Goal: Task Accomplishment & Management: Use online tool/utility

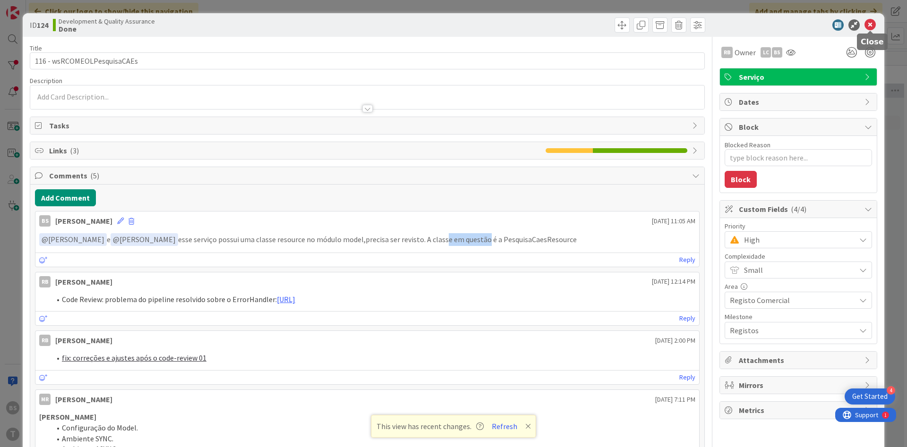
click at [874, 23] on icon at bounding box center [869, 24] width 11 height 11
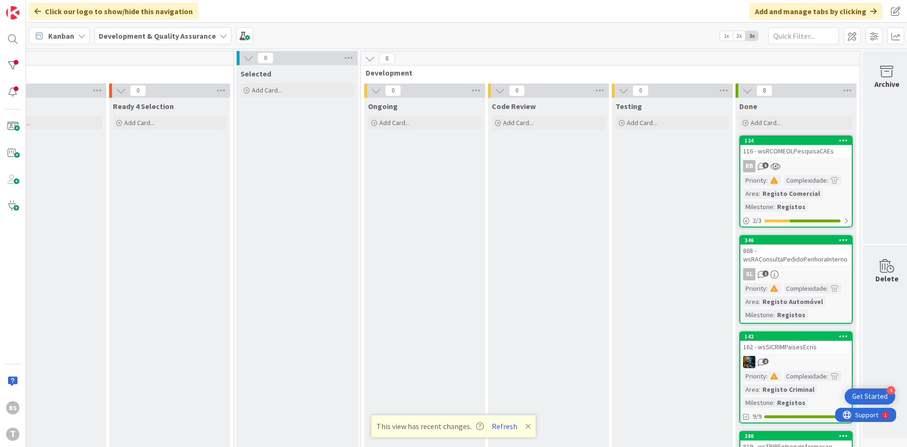
scroll to position [0, 178]
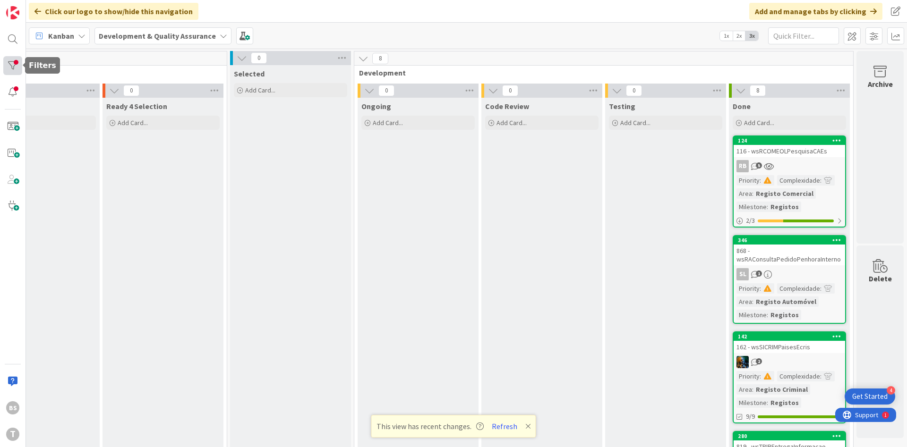
click at [12, 60] on div at bounding box center [12, 65] width 19 height 19
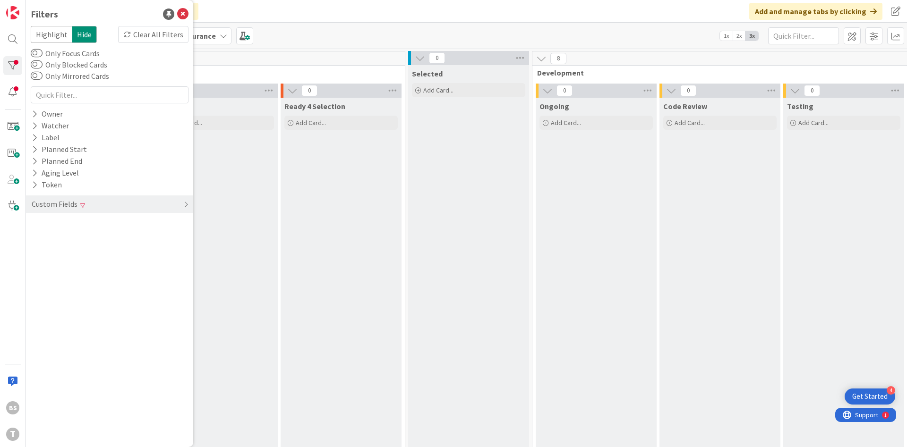
scroll to position [0, 178]
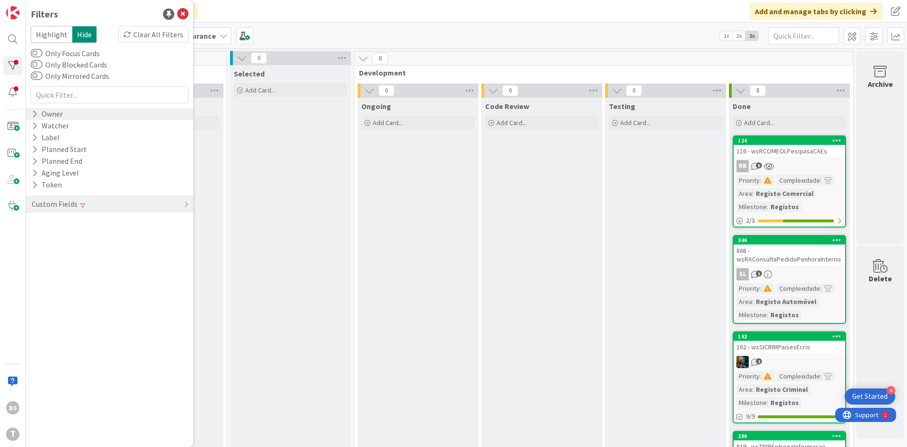
click at [77, 113] on div "Owner" at bounding box center [109, 114] width 167 height 12
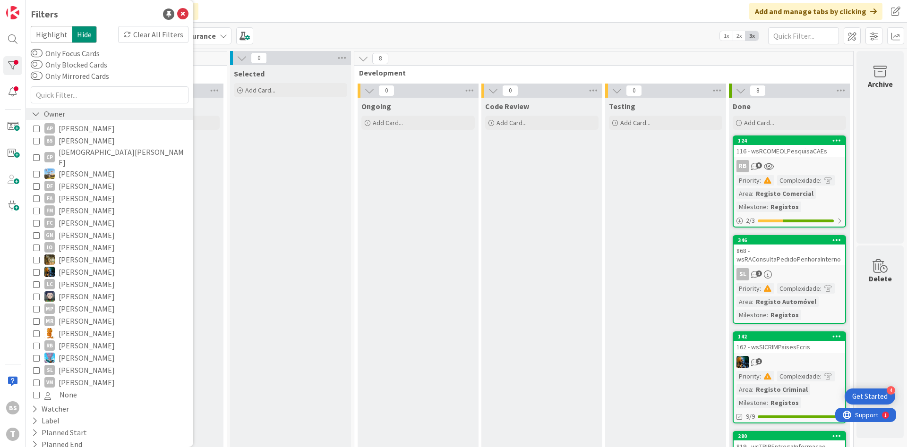
click at [77, 113] on div "Owner" at bounding box center [109, 114] width 167 height 12
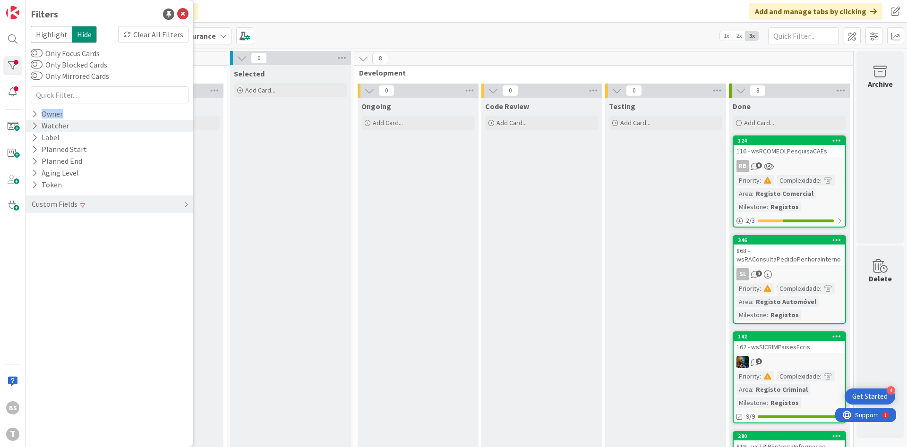
click at [74, 130] on div "Watcher" at bounding box center [109, 126] width 167 height 12
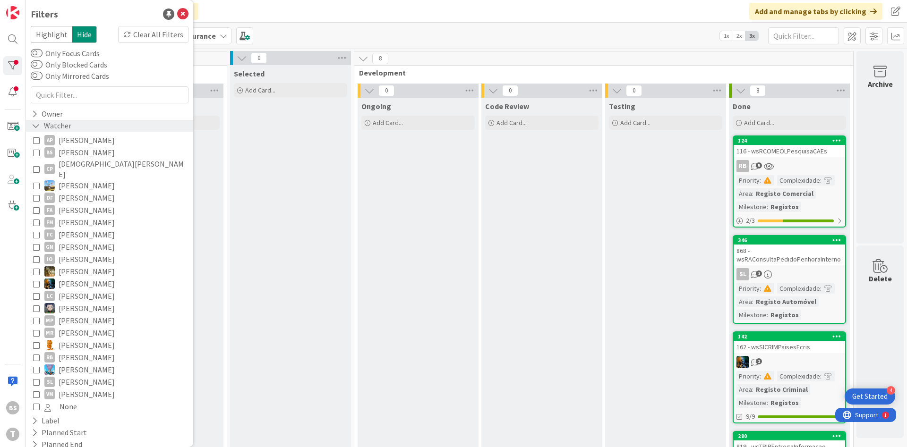
click at [74, 130] on div "Watcher" at bounding box center [109, 126] width 167 height 12
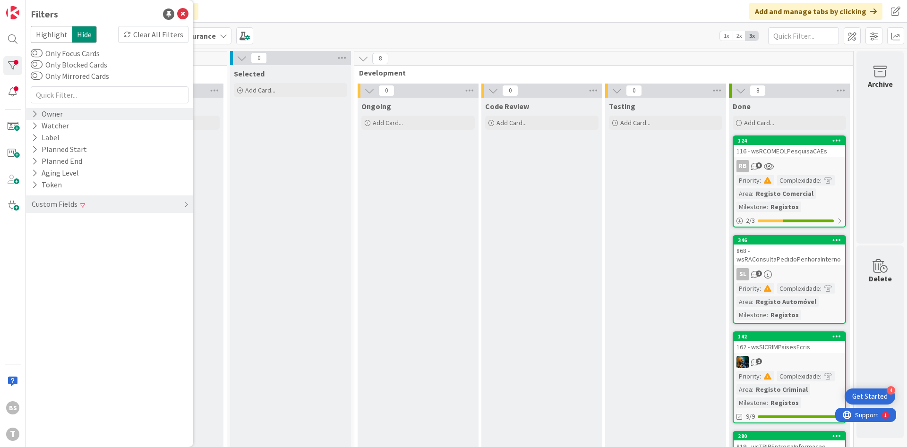
click at [57, 117] on div "Owner" at bounding box center [47, 114] width 33 height 12
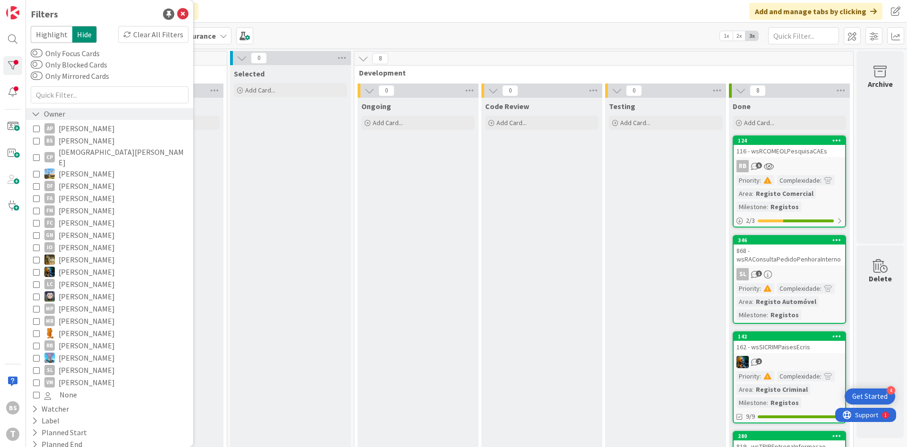
click at [66, 113] on div "Owner" at bounding box center [109, 114] width 167 height 12
click at [70, 403] on div "Watcher" at bounding box center [109, 409] width 167 height 12
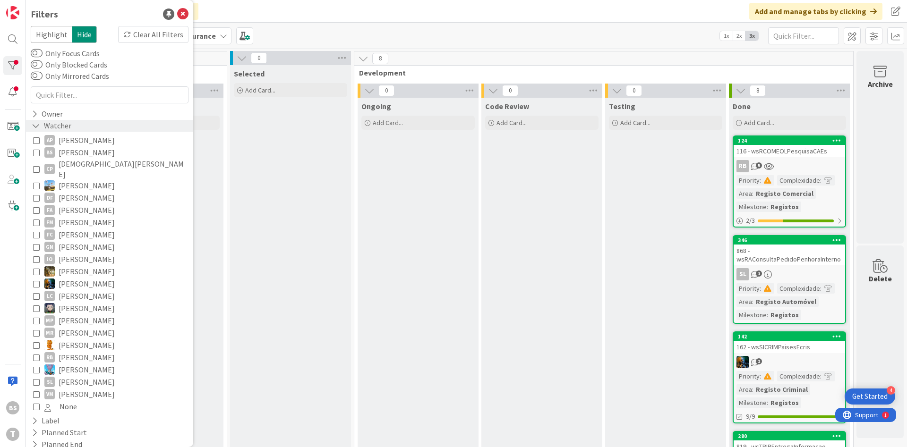
click at [64, 127] on div "Watcher" at bounding box center [52, 126] width 42 height 12
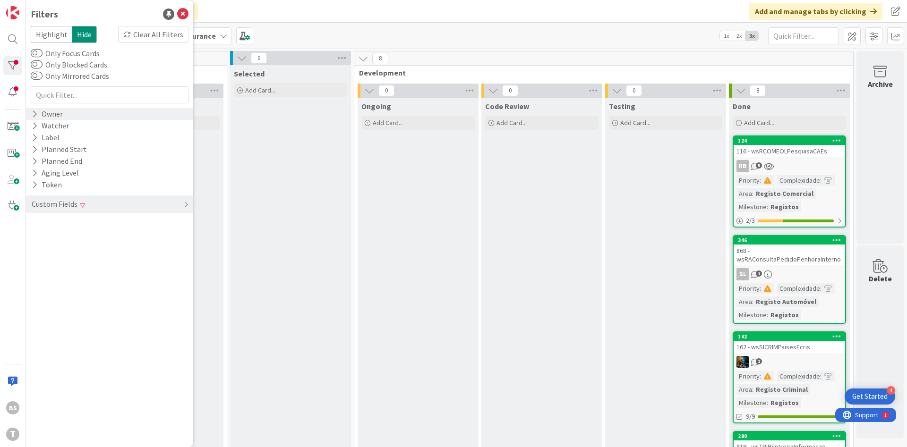
click at [67, 115] on div "Owner" at bounding box center [109, 114] width 167 height 12
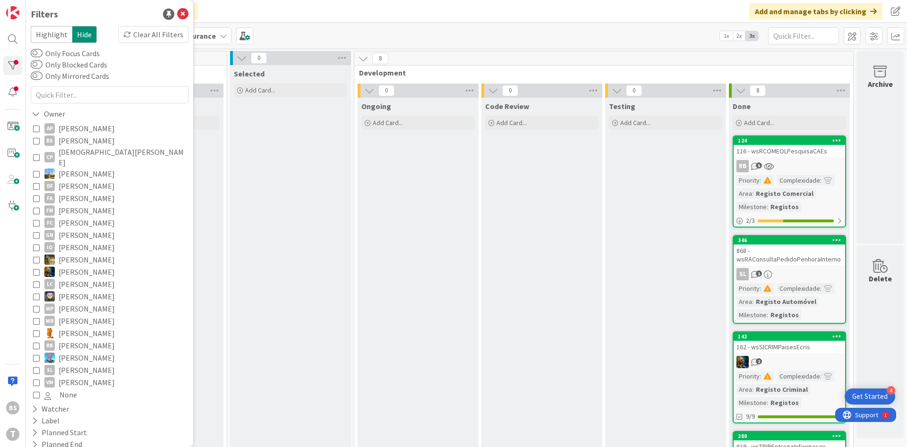
click at [69, 136] on span "[PERSON_NAME]" at bounding box center [87, 141] width 56 height 12
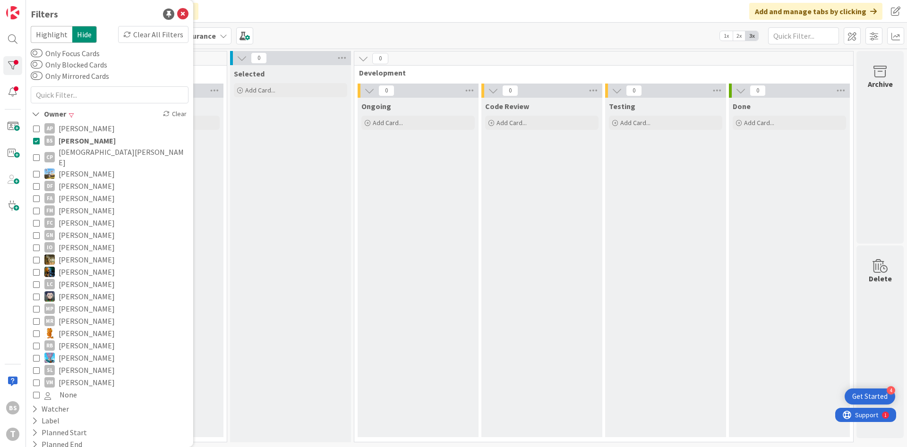
scroll to position [52, 0]
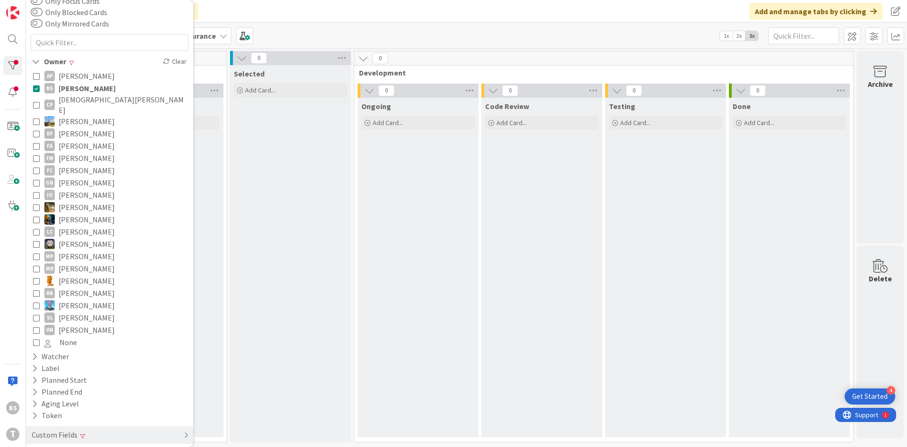
click at [97, 427] on div "Custom Fields" at bounding box center [109, 435] width 167 height 17
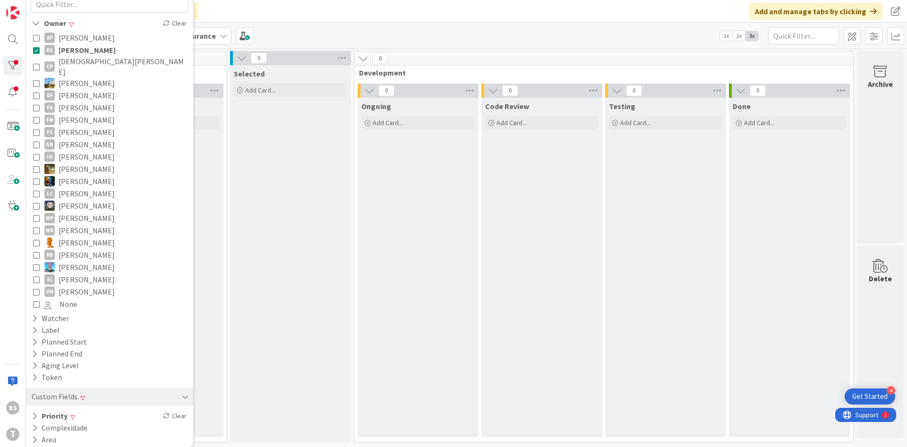
scroll to position [100, 0]
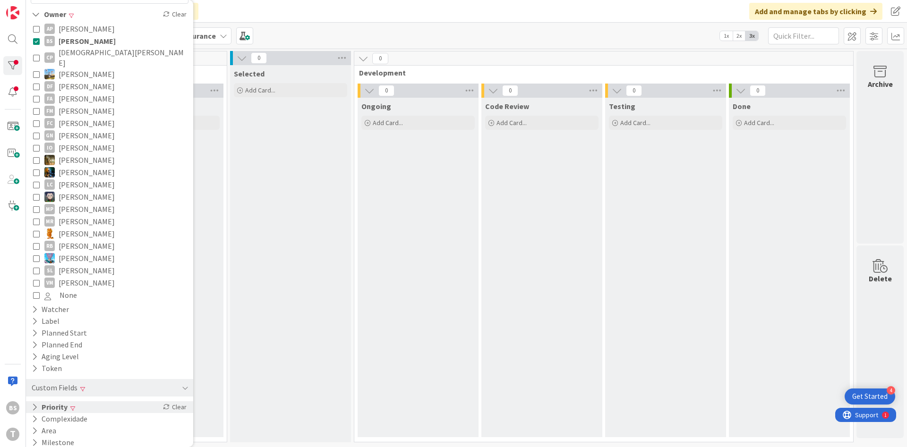
click at [89, 402] on div "Priority Clear" at bounding box center [109, 408] width 167 height 12
click at [71, 428] on span "High" at bounding box center [57, 434] width 27 height 12
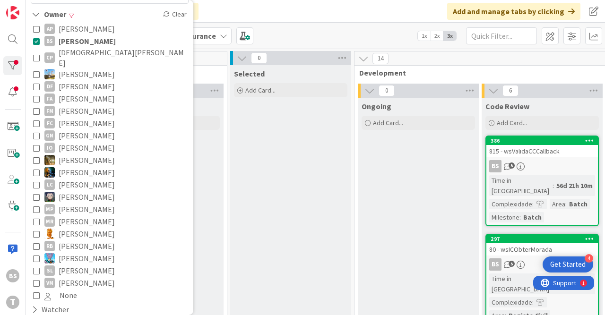
scroll to position [0, 0]
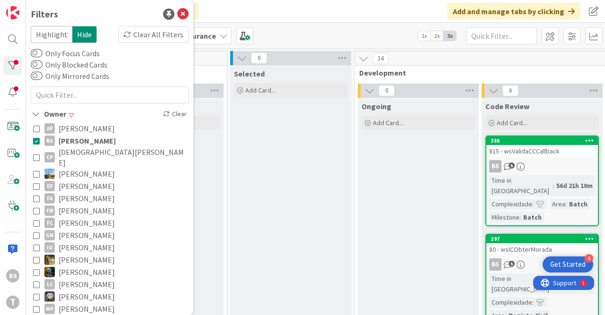
click at [36, 137] on button "BS Bruno Souza" at bounding box center [109, 141] width 153 height 12
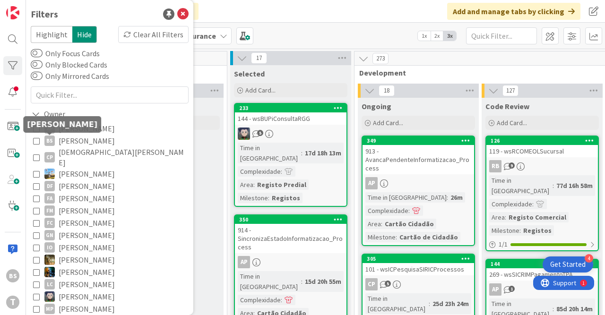
click at [37, 143] on icon at bounding box center [36, 140] width 7 height 7
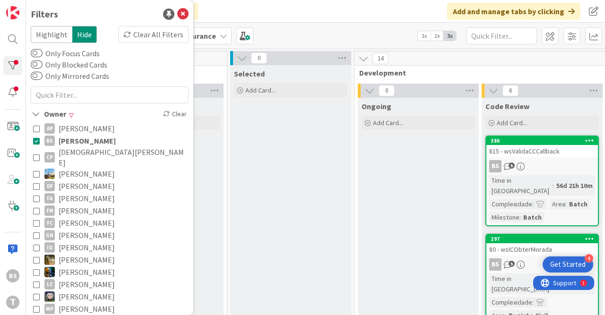
click at [37, 143] on icon at bounding box center [36, 140] width 7 height 7
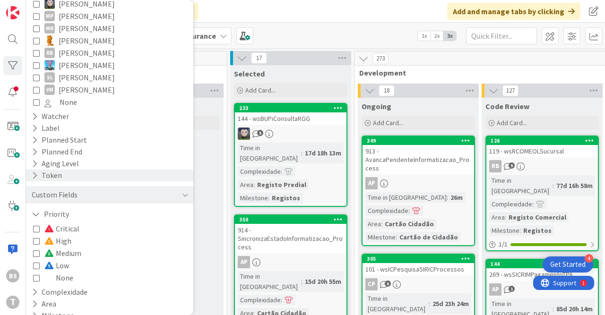
scroll to position [298, 0]
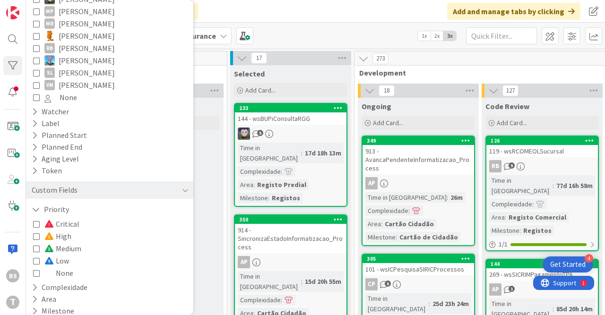
click at [37, 221] on icon at bounding box center [36, 224] width 7 height 7
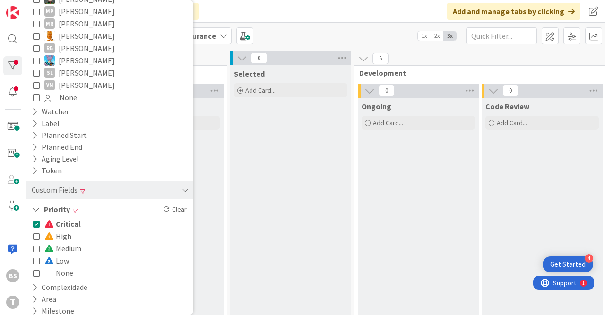
click at [37, 221] on icon at bounding box center [36, 224] width 7 height 7
click at [38, 221] on icon at bounding box center [36, 224] width 7 height 7
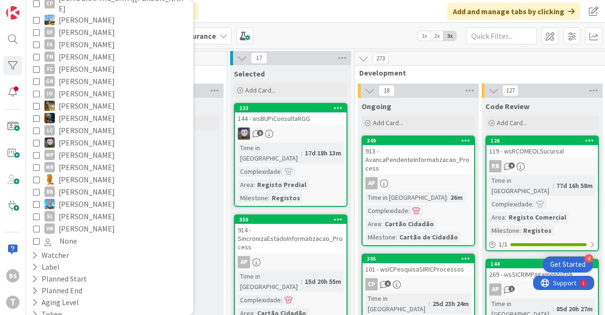
scroll to position [176, 0]
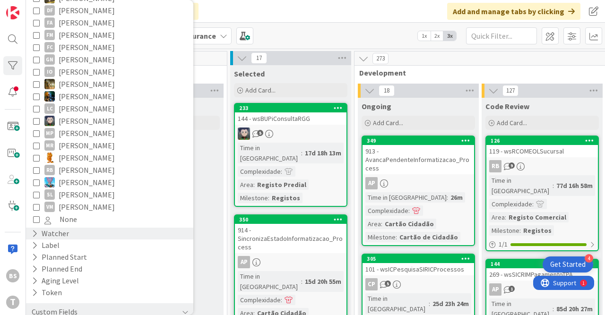
click at [54, 228] on div "Watcher" at bounding box center [50, 234] width 39 height 12
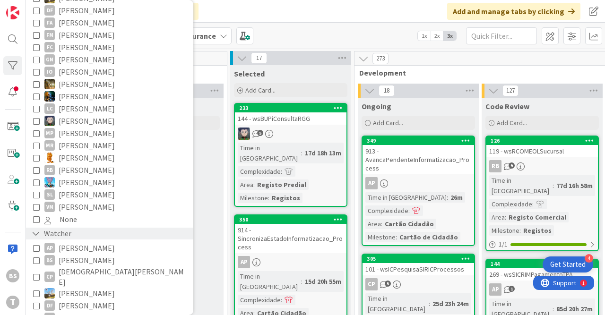
scroll to position [351, 0]
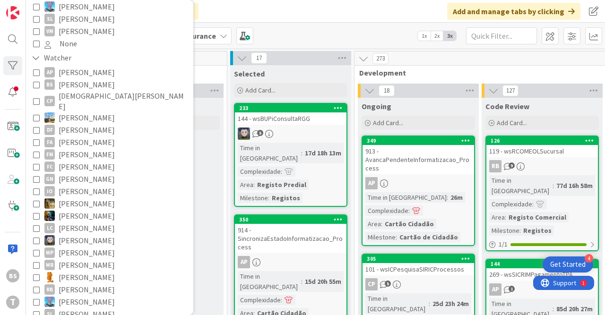
click at [40, 78] on button "BS Bruno Souza" at bounding box center [109, 84] width 153 height 12
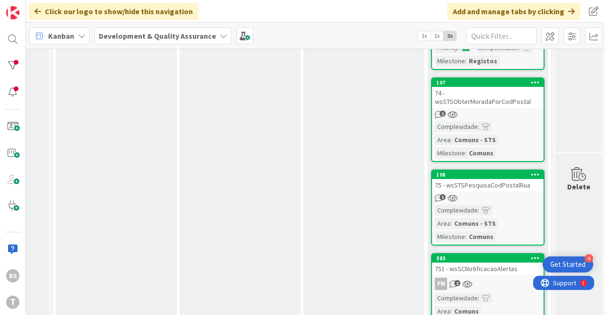
scroll to position [0, 480]
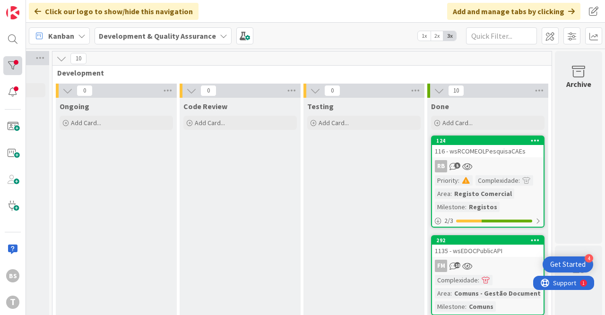
click at [16, 60] on div at bounding box center [12, 65] width 19 height 19
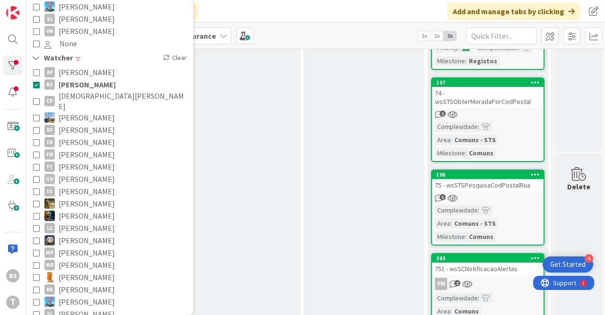
scroll to position [506, 0]
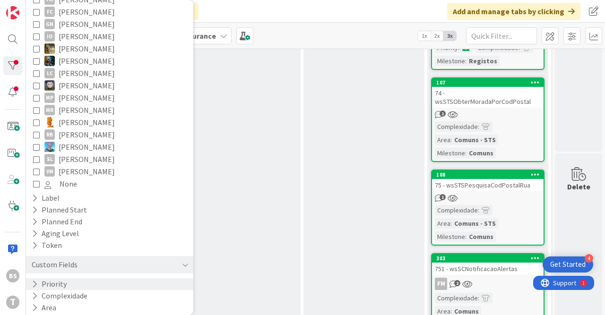
click at [66, 278] on div "Priority" at bounding box center [109, 284] width 167 height 12
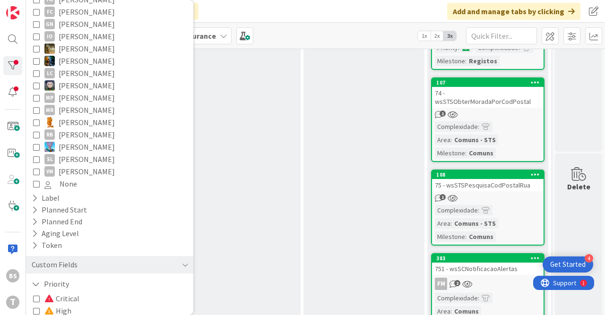
click at [39, 305] on button "High" at bounding box center [52, 311] width 38 height 12
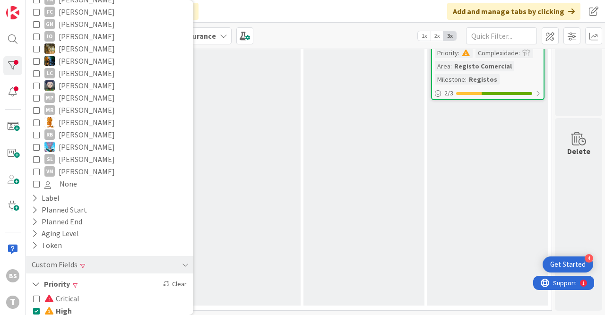
click at [372, 191] on div "Testing Add Card..." at bounding box center [363, 137] width 121 height 335
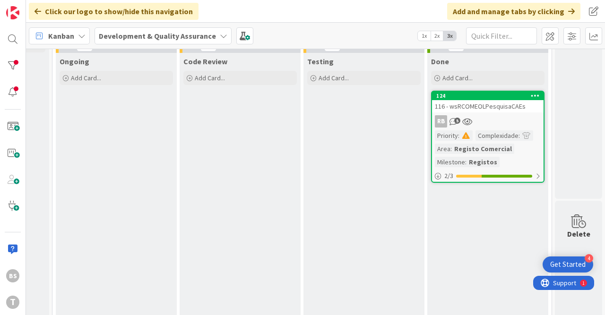
scroll to position [0, 480]
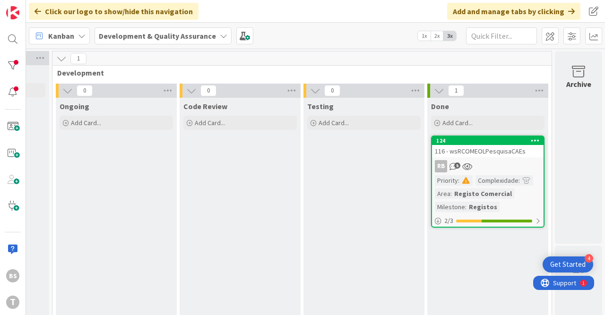
click at [484, 154] on div "116 - wsRCOMEOLPesquisaCAEs" at bounding box center [487, 151] width 111 height 12
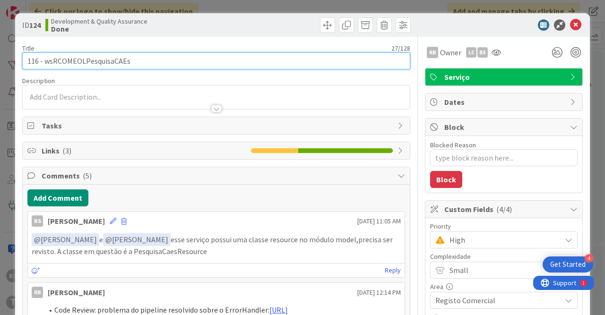
click at [114, 64] on input "116 - wsRCOMEOLPesquisaCAEs" at bounding box center [216, 60] width 388 height 17
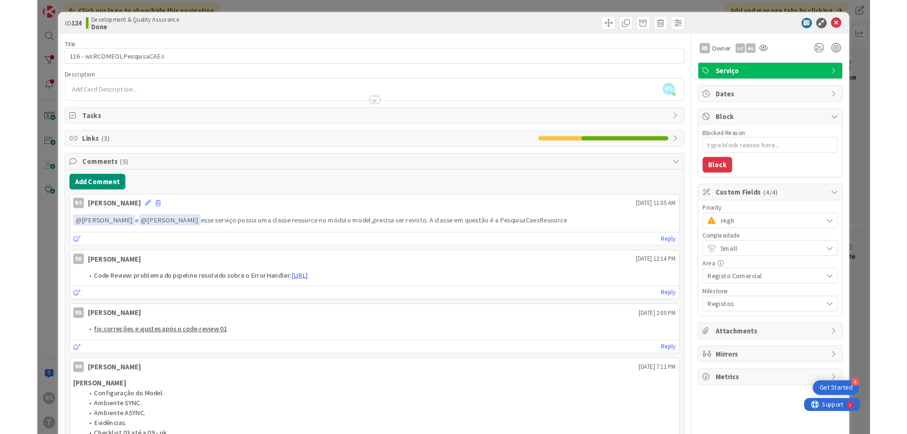
scroll to position [0, 178]
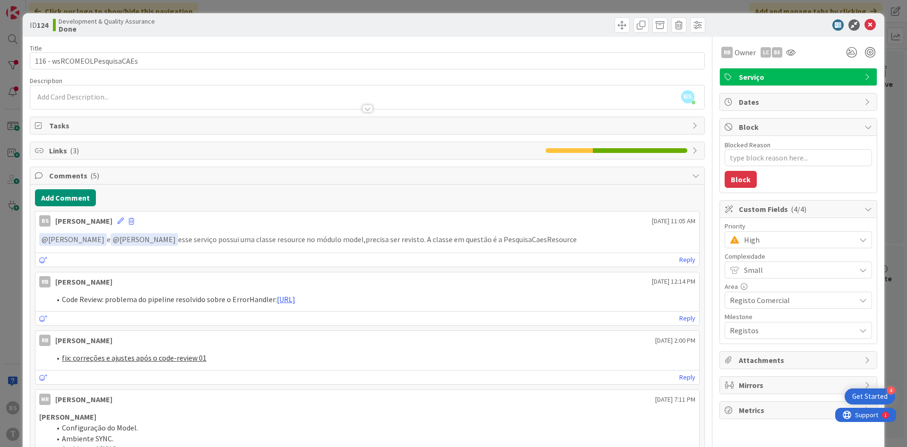
click at [763, 239] on span "High" at bounding box center [797, 239] width 107 height 13
click at [756, 277] on link "Critical" at bounding box center [798, 279] width 145 height 17
click at [794, 56] on div at bounding box center [790, 52] width 15 height 17
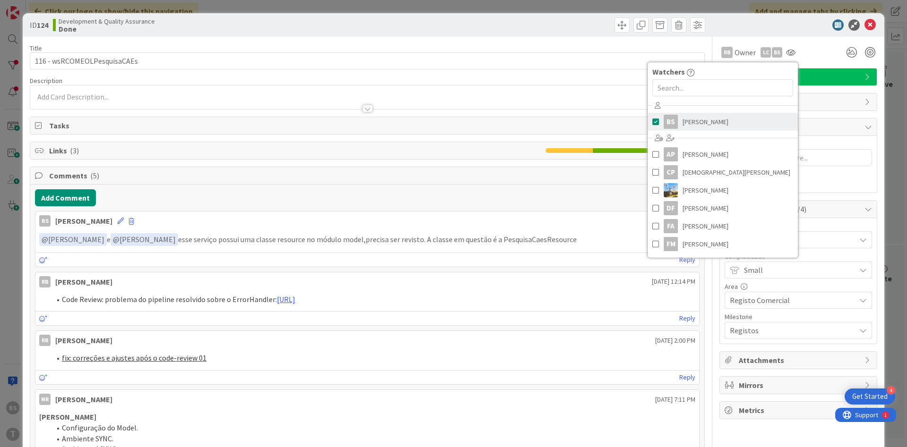
click at [710, 124] on span "[PERSON_NAME]" at bounding box center [706, 122] width 46 height 14
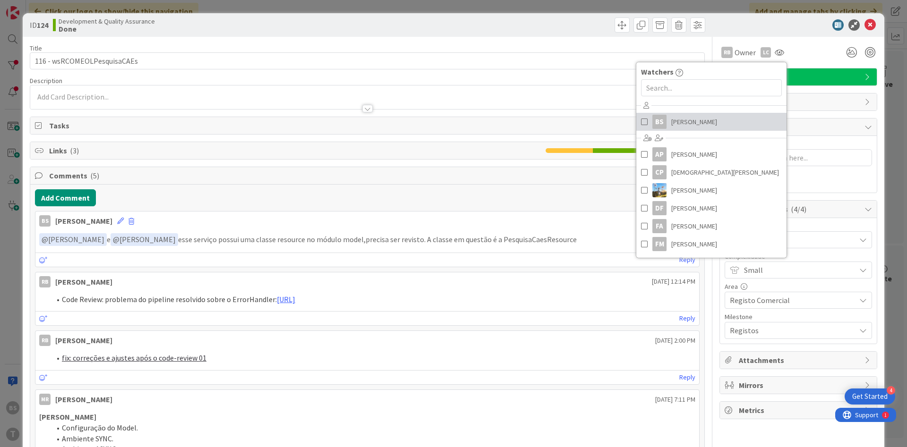
type textarea "x"
click at [870, 28] on icon at bounding box center [869, 24] width 11 height 11
